Goal: Task Accomplishment & Management: Manage account settings

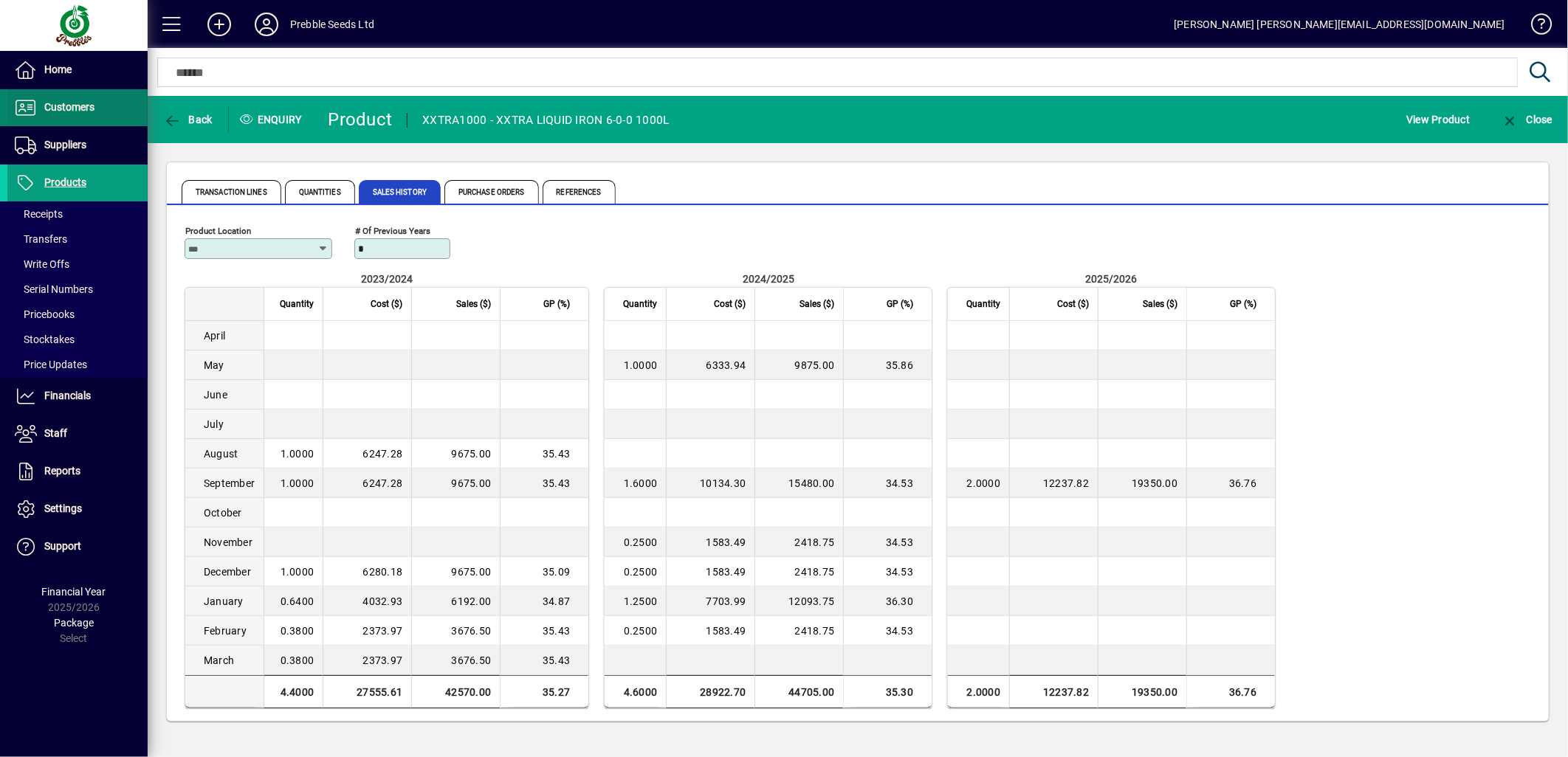
click at [82, 105] on span "Customers" at bounding box center [69, 107] width 50 height 12
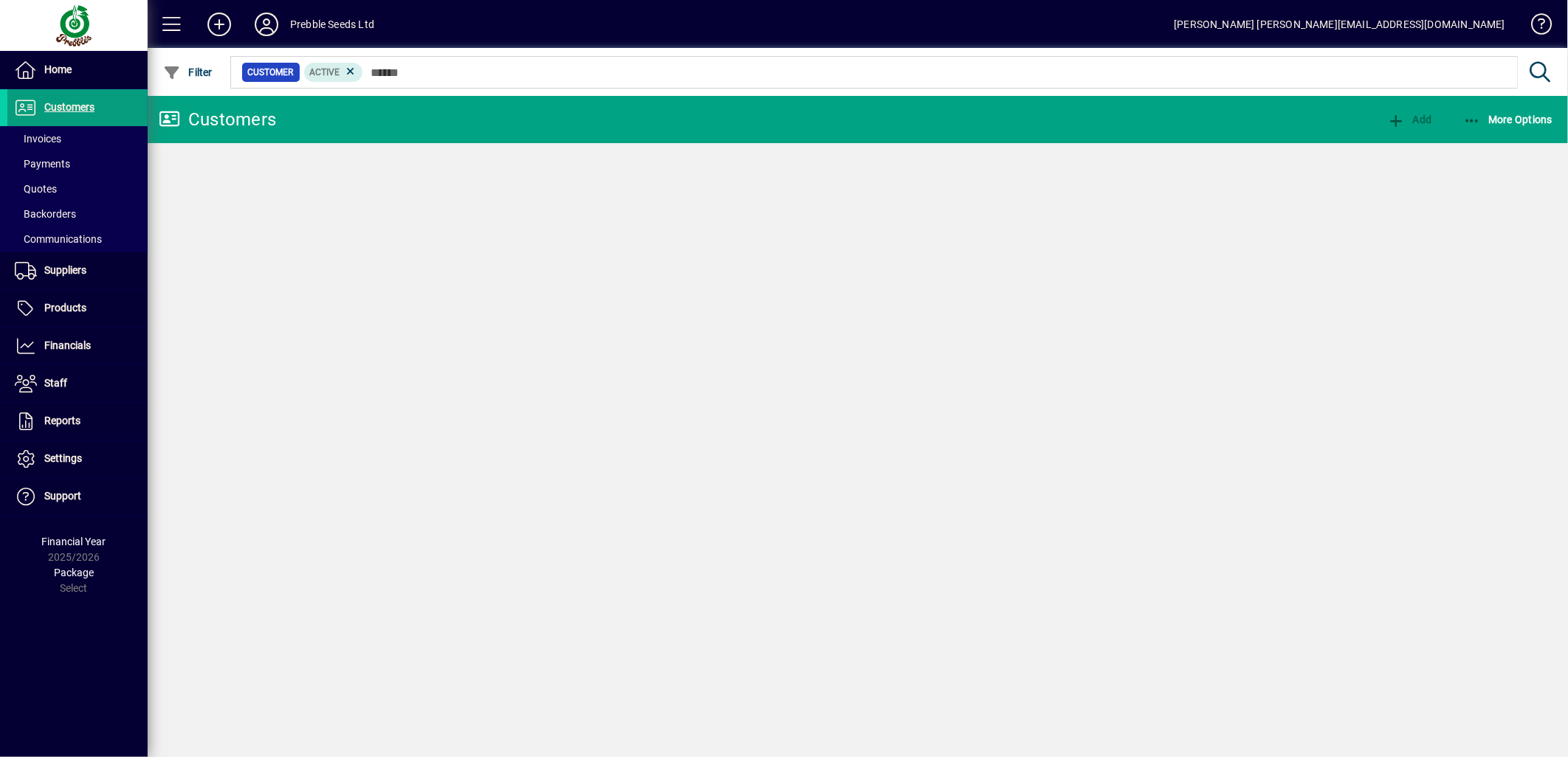
click at [38, 137] on span "Invoices" at bounding box center [37, 139] width 46 height 12
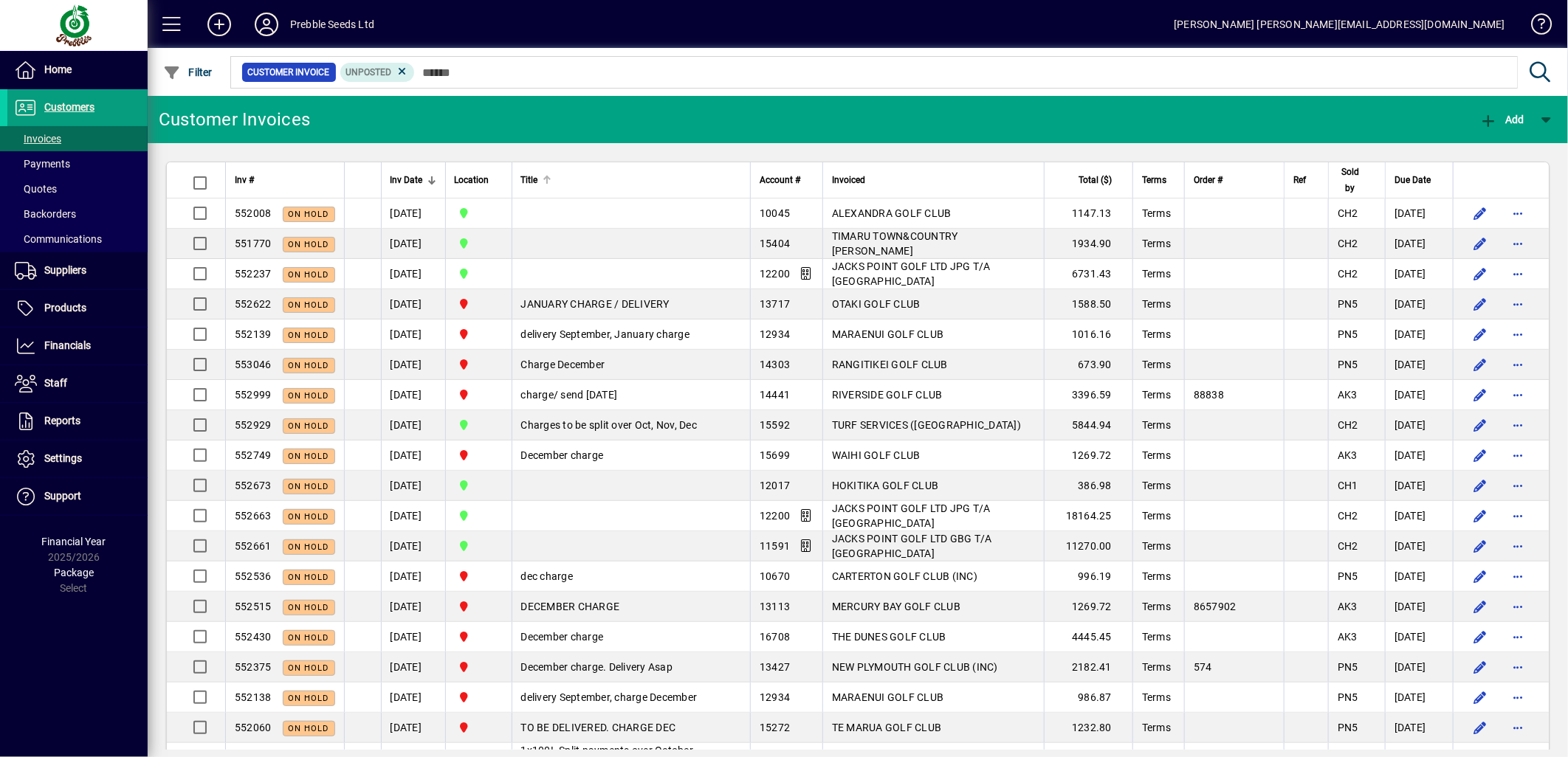
click at [599, 179] on div "Title" at bounding box center [632, 180] width 220 height 17
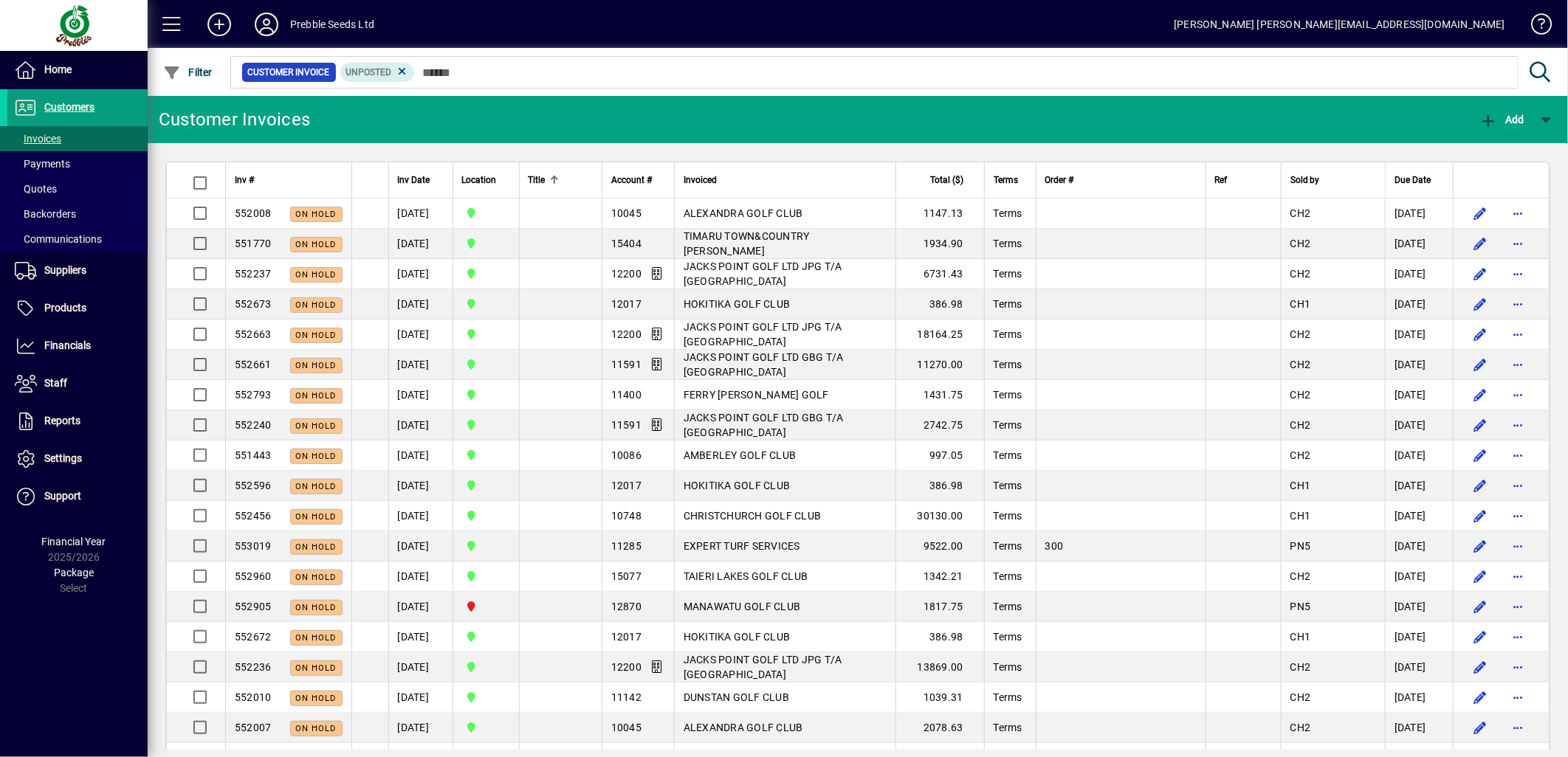
click at [593, 179] on div "Title" at bounding box center [560, 180] width 64 height 17
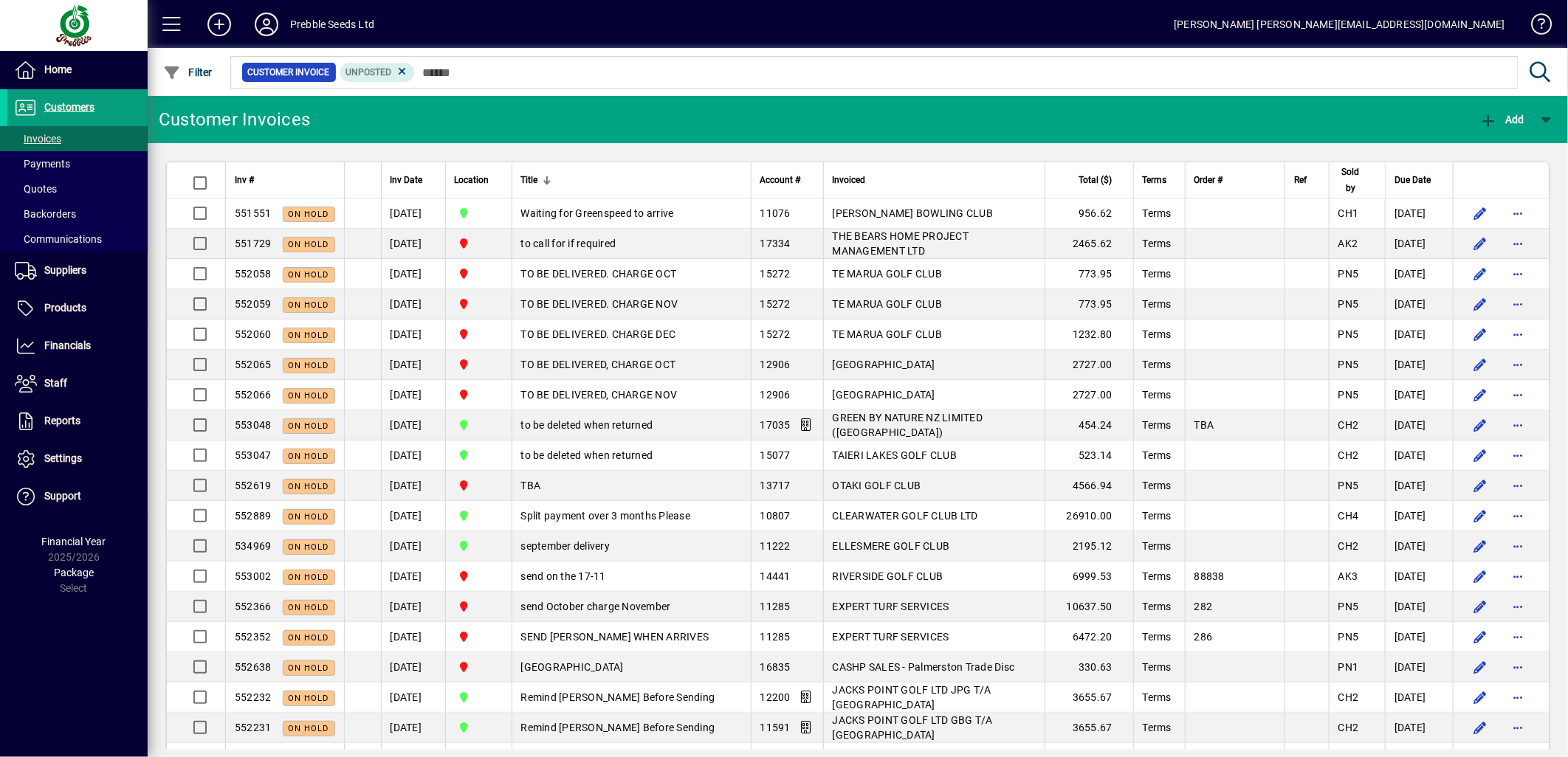
click at [599, 179] on div "Title" at bounding box center [632, 180] width 220 height 17
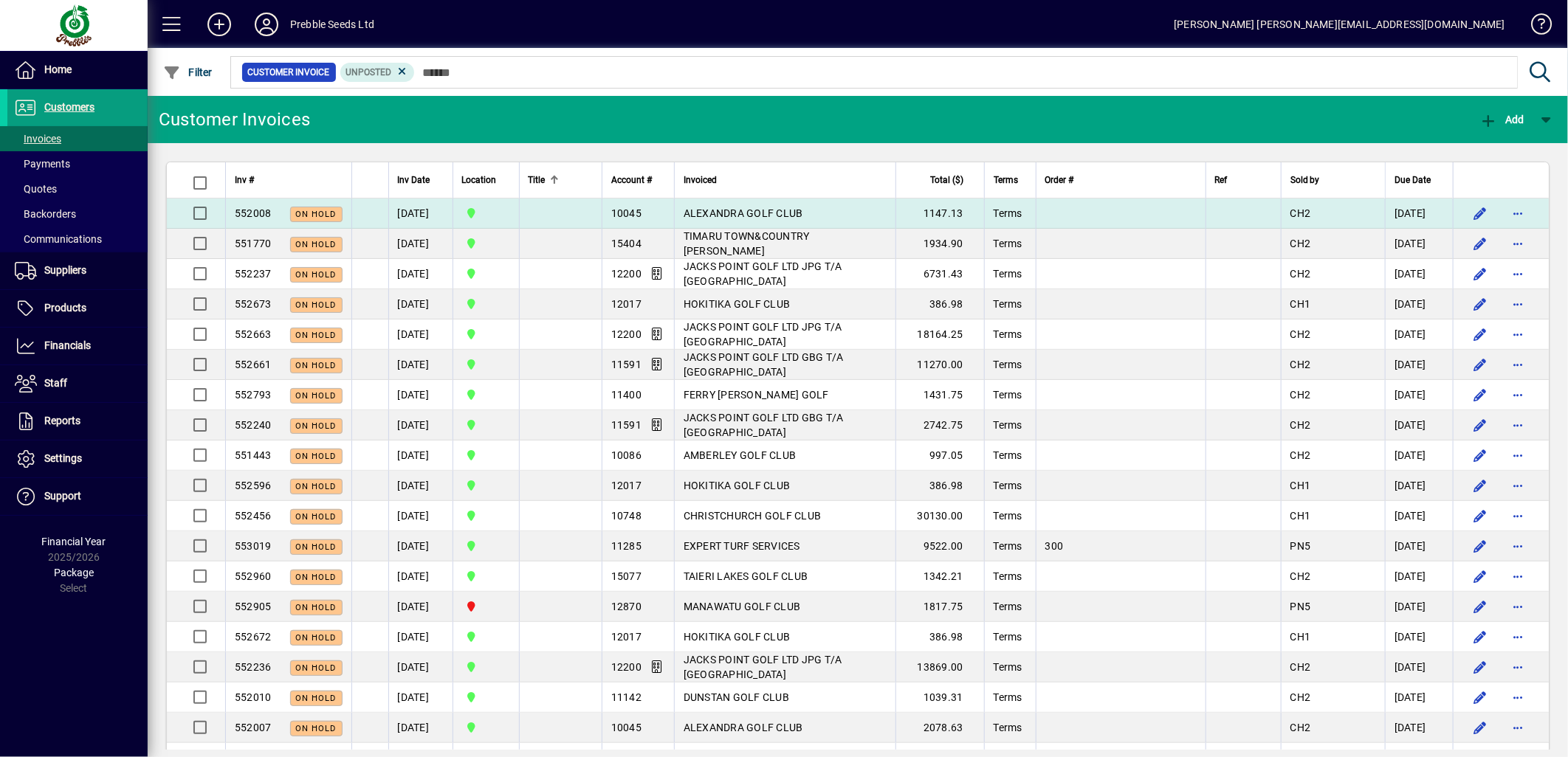
click at [770, 211] on span "ALEXANDRA GOLF CLUB" at bounding box center [744, 213] width 120 height 12
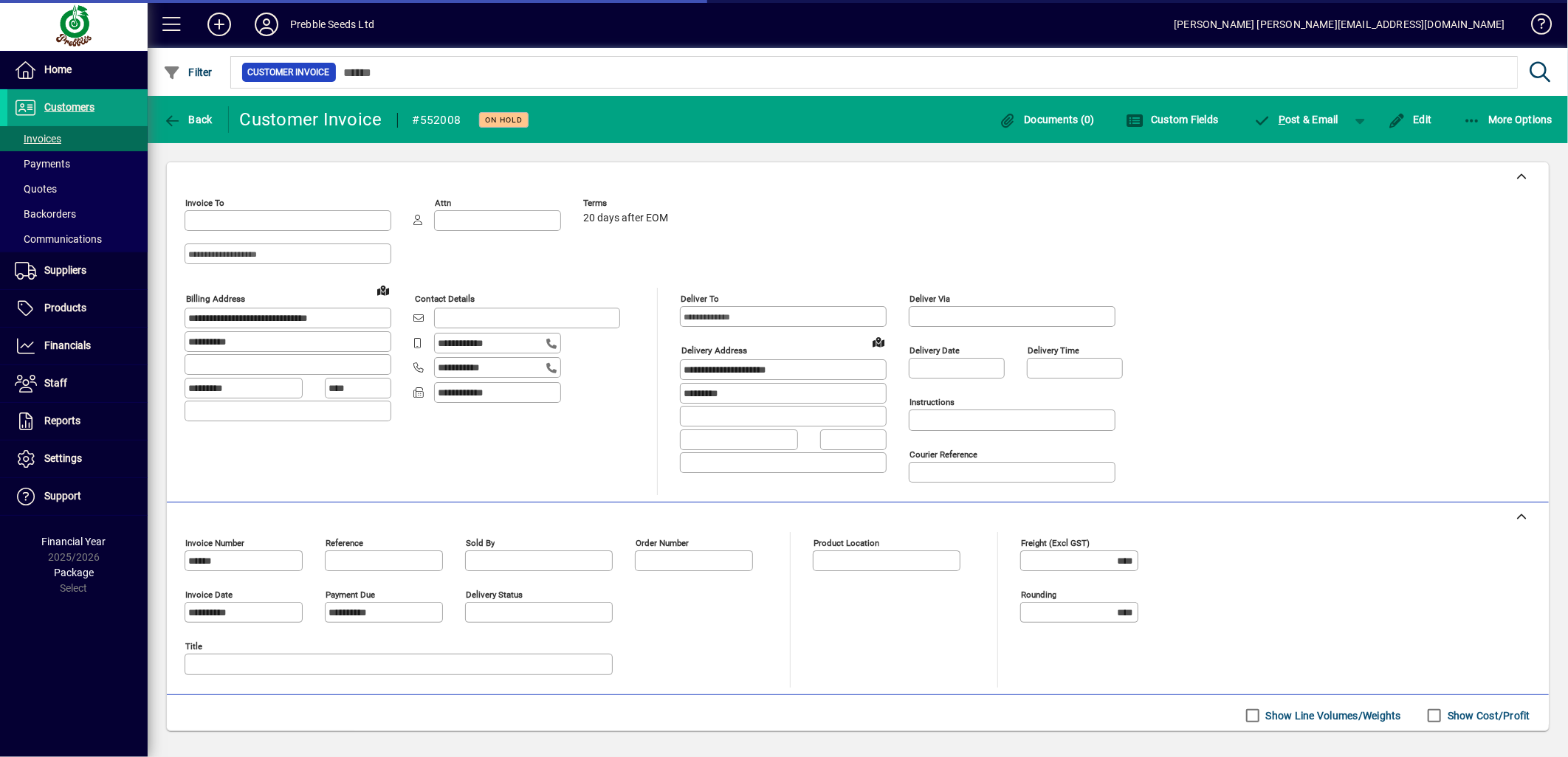
type input "**********"
